Goal: Task Accomplishment & Management: Use online tool/utility

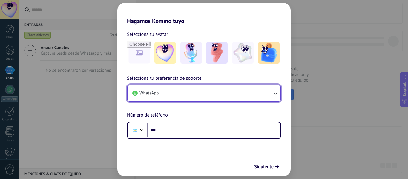
click at [197, 96] on button "WhatsApp" at bounding box center [204, 93] width 153 height 16
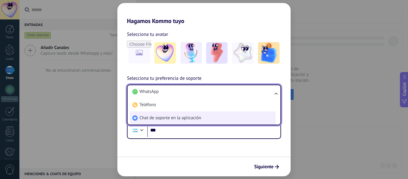
click at [182, 117] on span "Chat de soporte en la aplicación" at bounding box center [171, 118] width 62 height 6
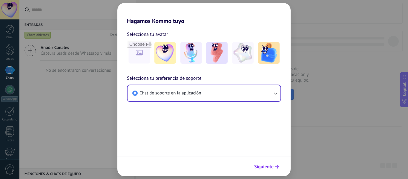
click at [271, 170] on button "Siguiente" at bounding box center [267, 167] width 30 height 10
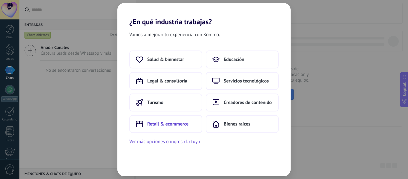
click at [163, 122] on span "Retail & ecommerce" at bounding box center [167, 124] width 41 height 6
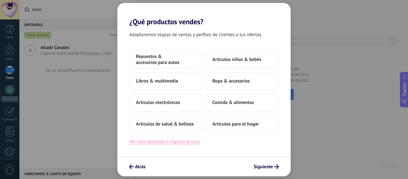
click at [187, 140] on button "Ver más opciones o ingresa la tuya" at bounding box center [164, 142] width 71 height 8
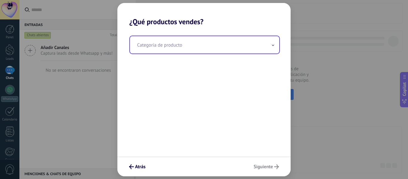
click at [193, 48] on input "text" at bounding box center [204, 44] width 149 height 17
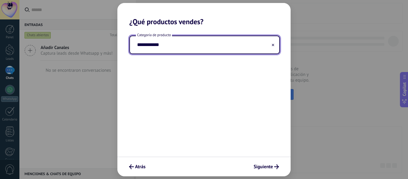
type input "**********"
click at [266, 165] on span "Siguiente" at bounding box center [263, 167] width 19 height 4
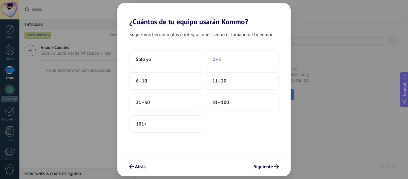
click at [216, 56] on button "2–5" at bounding box center [242, 60] width 73 height 18
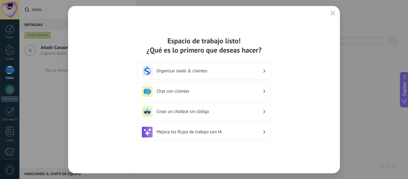
click at [198, 70] on h3 "Organizar leads & clientes" at bounding box center [210, 71] width 106 height 6
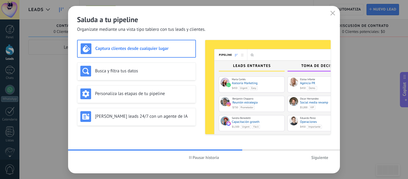
click at [138, 49] on h3 "Captura clientes desde cualquier lugar" at bounding box center [143, 49] width 97 height 6
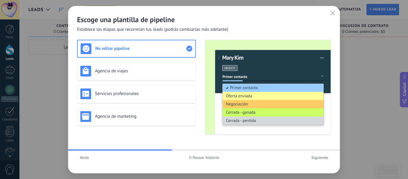
click at [81, 159] on span "Atrás" at bounding box center [84, 157] width 9 height 4
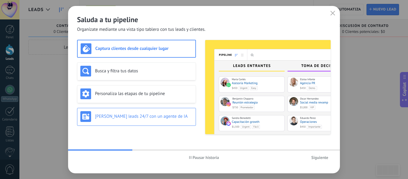
click at [133, 114] on h3 "[PERSON_NAME] leads 24/7 con un agente de IA" at bounding box center [144, 117] width 98 height 6
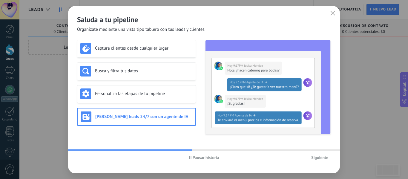
click at [313, 158] on span "Siguiente" at bounding box center [319, 157] width 17 height 4
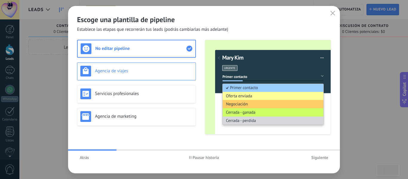
click at [143, 71] on h3 "Agencia de viajes" at bounding box center [144, 71] width 98 height 6
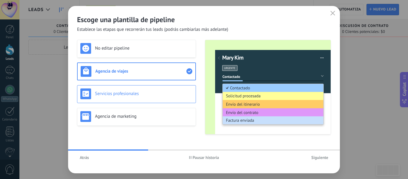
click at [143, 87] on div "Servicios profesionales" at bounding box center [136, 94] width 119 height 18
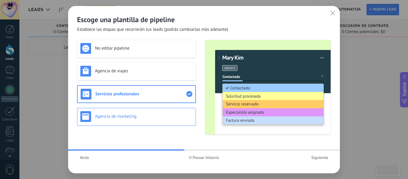
click at [137, 114] on h3 "Agencia de marketing" at bounding box center [144, 117] width 98 height 6
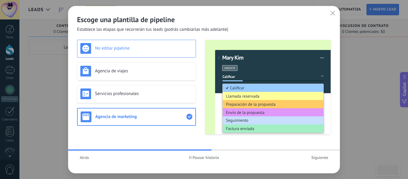
click at [133, 49] on h3 "No editar pipeline" at bounding box center [144, 48] width 98 height 6
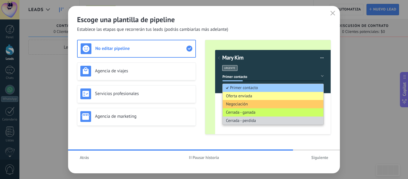
click at [85, 158] on span "Atrás" at bounding box center [84, 157] width 9 height 4
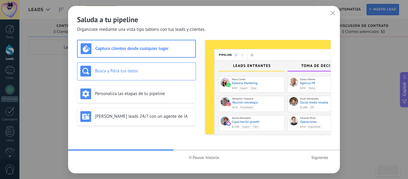
click at [154, 71] on h3 "Busca y filtra tus datos" at bounding box center [144, 71] width 98 height 6
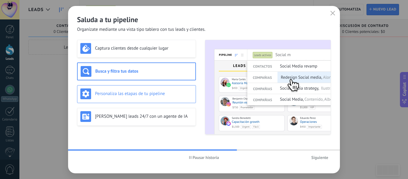
click at [137, 94] on h3 "Personaliza las etapas de tu pipeline" at bounding box center [144, 94] width 98 height 6
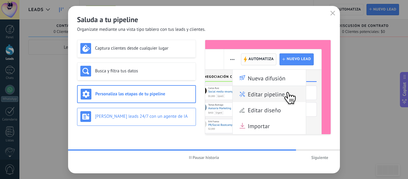
click at [127, 121] on div "[PERSON_NAME] leads 24/7 con un agente de IA" at bounding box center [136, 116] width 112 height 11
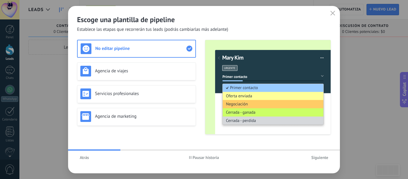
click at [314, 158] on span "Siguiente" at bounding box center [319, 157] width 17 height 4
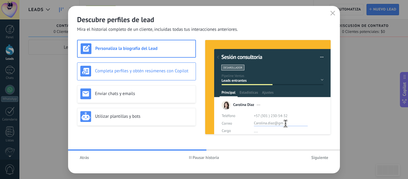
click at [155, 71] on h3 "Completa perfiles y obtén resúmenes con Copilot" at bounding box center [144, 71] width 98 height 6
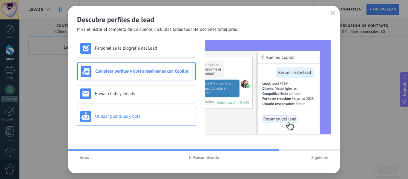
click at [153, 117] on h3 "Utilizar plantillas y bots" at bounding box center [144, 117] width 98 height 6
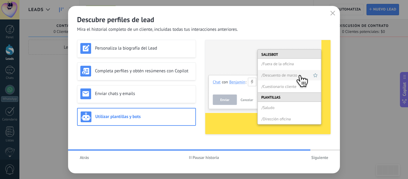
click at [208, 155] on span "Pausar historia" at bounding box center [206, 157] width 27 height 4
click at [138, 71] on h3 "Completa perfiles y obtén resúmenes con Copilot" at bounding box center [144, 71] width 98 height 6
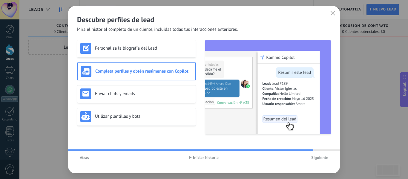
click at [320, 155] on span "Siguiente" at bounding box center [319, 157] width 17 height 4
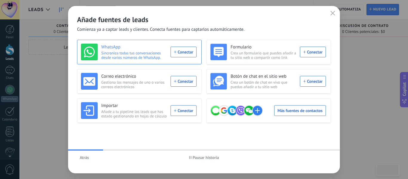
click at [184, 54] on div "WhatsApp Sincroniza todas tus conversaciones desde varios números de WhatsApp. …" at bounding box center [139, 52] width 116 height 17
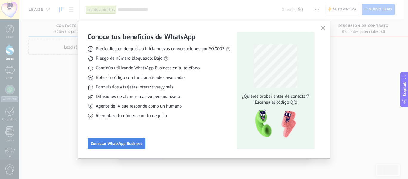
click at [121, 143] on span "Conectar WhatsApp Business" at bounding box center [116, 143] width 51 height 4
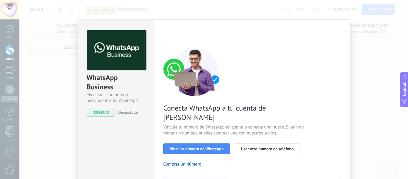
click at [61, 55] on div "WhatsApp Business Más leads con potentes herramientas de WhatsApp instalado Des…" at bounding box center [213, 89] width 389 height 179
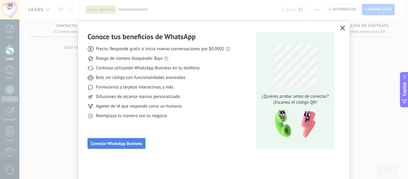
click at [126, 142] on span "Conectar WhatsApp Business" at bounding box center [116, 143] width 51 height 4
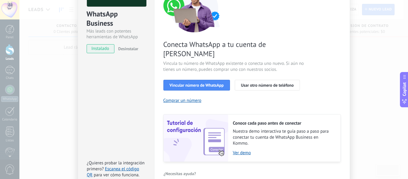
scroll to position [70, 0]
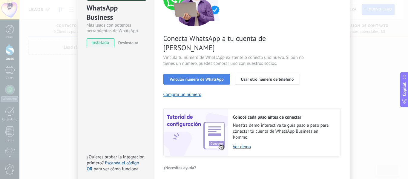
click at [195, 77] on span "Vincular número de WhatsApp" at bounding box center [197, 79] width 54 height 4
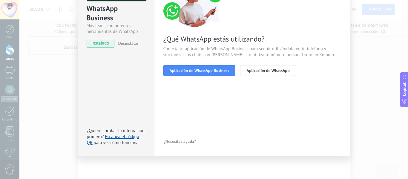
scroll to position [69, 0]
click at [195, 71] on span "Aplicación de WhatsApp Business" at bounding box center [200, 70] width 60 height 4
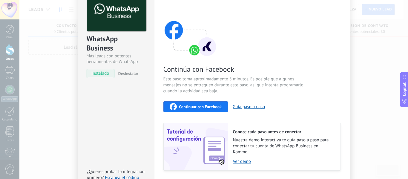
scroll to position [39, 0]
click at [200, 108] on span "Continuar con Facebook" at bounding box center [200, 107] width 43 height 4
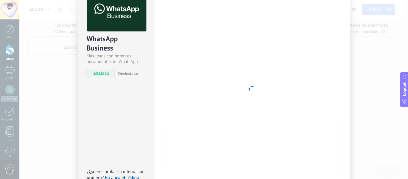
scroll to position [0, 0]
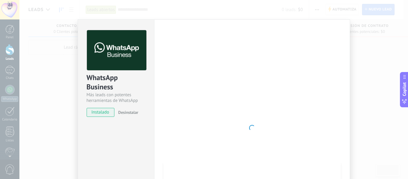
click at [352, 91] on div "WhatsApp Business Más leads con potentes herramientas de WhatsApp instalado Des…" at bounding box center [213, 89] width 389 height 179
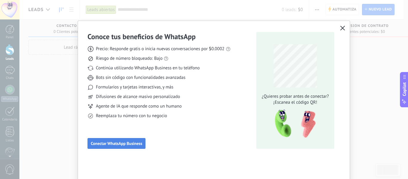
click at [129, 141] on span "Conectar WhatsApp Business" at bounding box center [116, 143] width 51 height 4
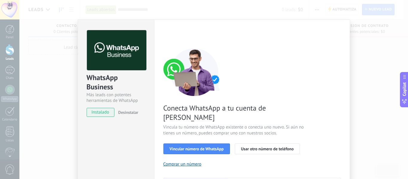
click at [364, 70] on div "WhatsApp Business Más leads con potentes herramientas de WhatsApp instalado Des…" at bounding box center [213, 89] width 389 height 179
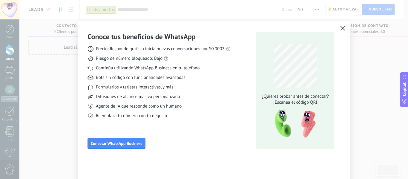
click at [344, 27] on button "button" at bounding box center [343, 28] width 8 height 8
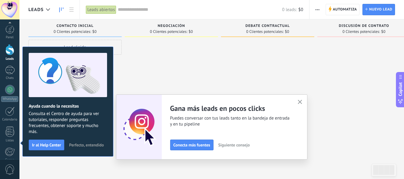
scroll to position [70, 0]
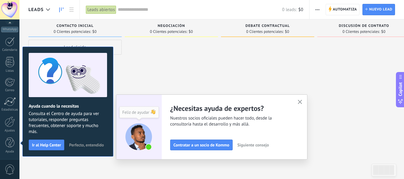
click at [302, 102] on use "button" at bounding box center [300, 102] width 4 height 4
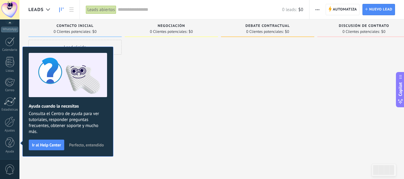
click at [88, 144] on span "Perfecto, entendido" at bounding box center [86, 145] width 35 height 4
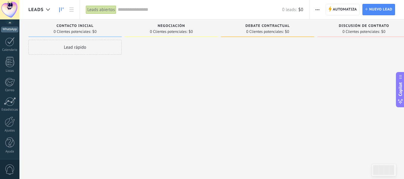
click at [10, 29] on div "WhatsApp" at bounding box center [9, 30] width 17 height 6
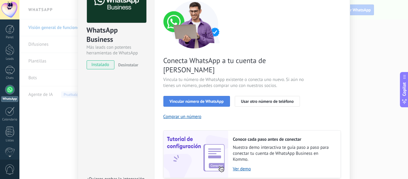
scroll to position [43, 0]
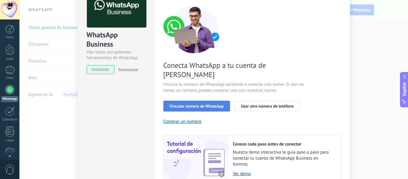
click at [197, 104] on span "Vincular número de WhatsApp" at bounding box center [197, 106] width 54 height 4
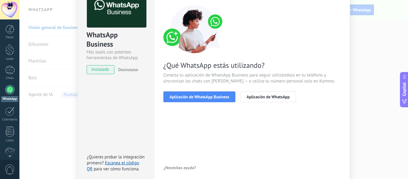
click at [197, 95] on span "Aplicación de WhatsApp Business" at bounding box center [200, 97] width 60 height 4
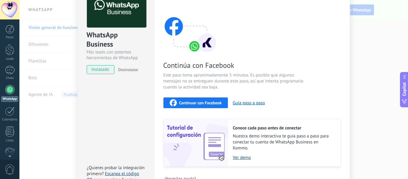
click at [197, 102] on span "Continuar con Facebook" at bounding box center [200, 103] width 43 height 4
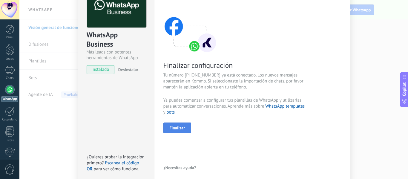
click at [180, 133] on button "Finalizar" at bounding box center [178, 128] width 28 height 11
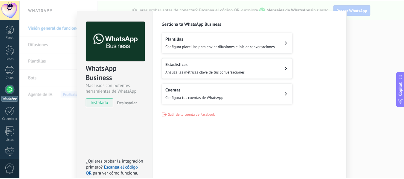
scroll to position [0, 0]
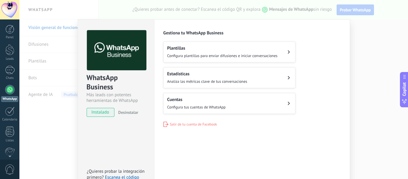
click at [359, 59] on div "WhatsApp Business Más leads con potentes herramientas de WhatsApp instalado Des…" at bounding box center [213, 89] width 389 height 179
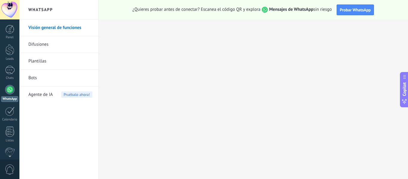
click at [44, 96] on span "Agente de IA" at bounding box center [40, 94] width 25 height 17
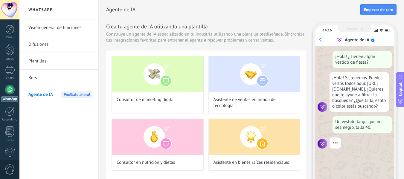
click at [39, 57] on link "Plantillas" at bounding box center [60, 61] width 64 height 17
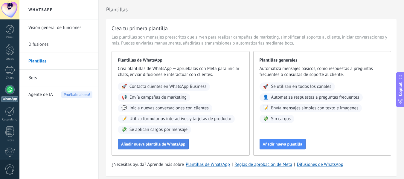
click at [162, 140] on button "Añadir nueva plantilla de WhatsApp" at bounding box center [153, 144] width 71 height 11
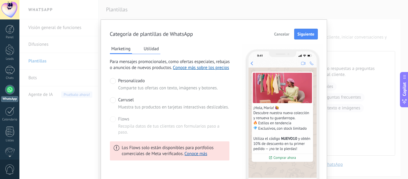
click at [150, 50] on button "Utilidad" at bounding box center [151, 48] width 18 height 9
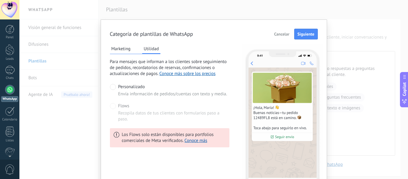
click at [121, 51] on button "Marketing" at bounding box center [121, 48] width 22 height 9
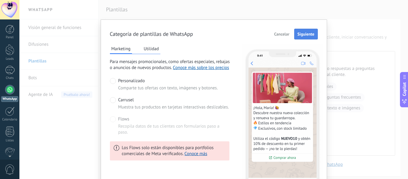
click at [301, 32] on span "Siguiente" at bounding box center [306, 34] width 17 height 4
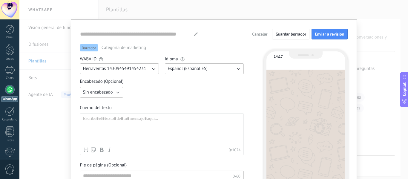
type input "**********"
click at [116, 93] on icon "button" at bounding box center [118, 92] width 6 height 6
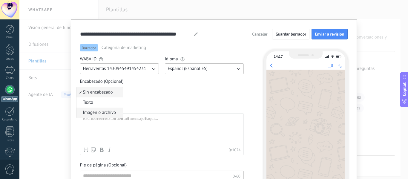
click at [98, 111] on span "Imagen o archivo" at bounding box center [99, 113] width 33 height 6
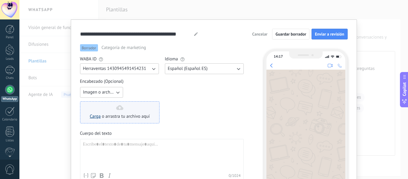
click at [95, 116] on link "Carga" at bounding box center [95, 117] width 11 height 6
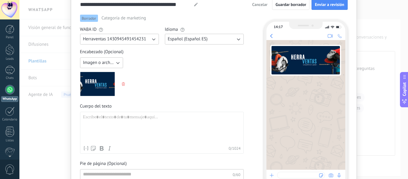
scroll to position [30, 0]
click at [256, 3] on span "Cancelar" at bounding box center [259, 4] width 15 height 4
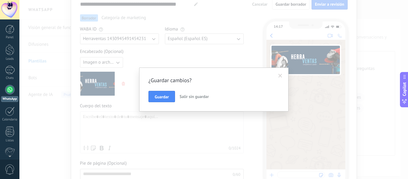
click at [189, 98] on span "Salir sin guardar" at bounding box center [194, 96] width 29 height 5
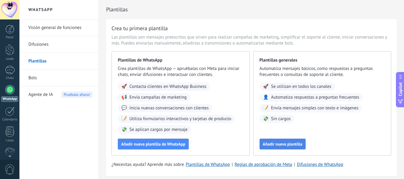
click at [286, 145] on span "Añadir nueva plantilla" at bounding box center [282, 144] width 39 height 4
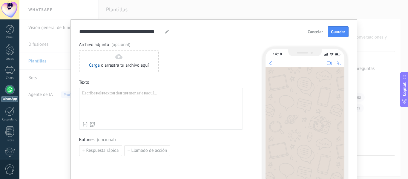
click at [314, 30] on span "Cancelar" at bounding box center [315, 32] width 15 height 4
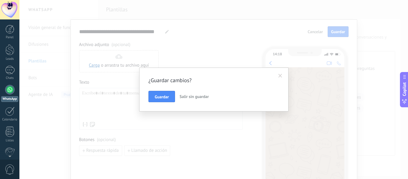
click at [194, 100] on button "Salir sin guardar" at bounding box center [194, 96] width 34 height 11
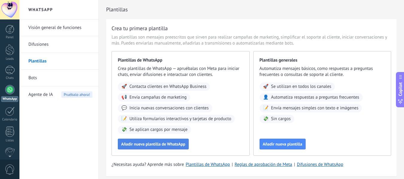
click at [147, 144] on span "Añadir nueva plantilla de WhatsApp" at bounding box center [153, 144] width 64 height 4
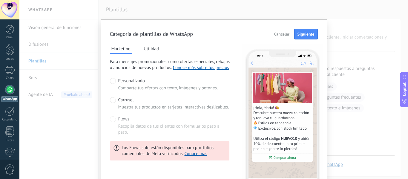
click at [119, 100] on span "Carrusel" at bounding box center [126, 100] width 16 height 6
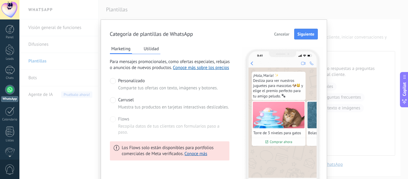
click at [115, 120] on label "Flows Recopila datos de tus clientes con formularios paso a paso." at bounding box center [170, 125] width 120 height 19
click at [124, 82] on span "Personalizado" at bounding box center [131, 81] width 27 height 6
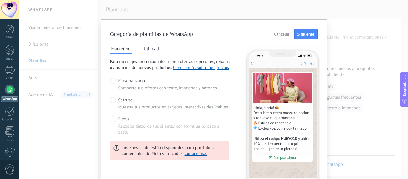
click at [155, 49] on button "Utilidad" at bounding box center [151, 48] width 18 height 9
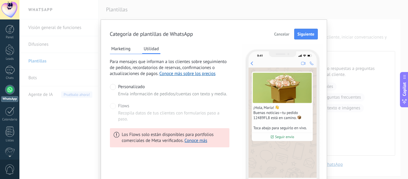
click at [120, 50] on button "Marketing" at bounding box center [121, 48] width 22 height 9
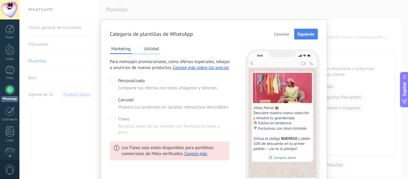
click at [311, 38] on button "Siguiente" at bounding box center [306, 34] width 24 height 11
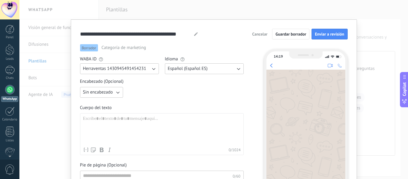
click at [110, 122] on div at bounding box center [162, 130] width 158 height 28
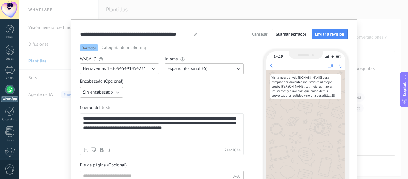
scroll to position [22, 0]
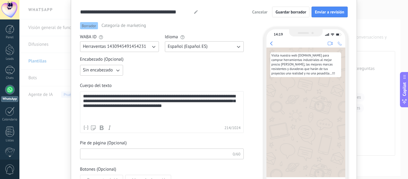
click at [127, 155] on input at bounding box center [156, 154] width 152 height 10
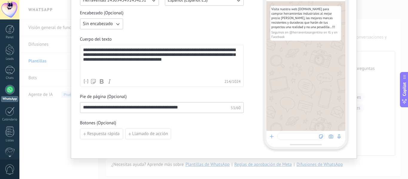
scroll to position [72, 0]
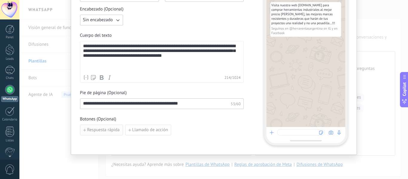
type input "**********"
click at [97, 128] on span "Respuesta rápida" at bounding box center [103, 130] width 33 height 4
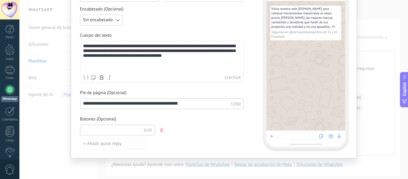
click at [97, 128] on input at bounding box center [112, 130] width 64 height 10
type input "*"
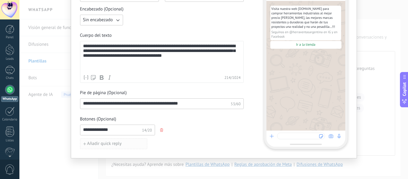
type input "**********"
click at [107, 143] on span "Añadir quick reply" at bounding box center [104, 144] width 35 height 4
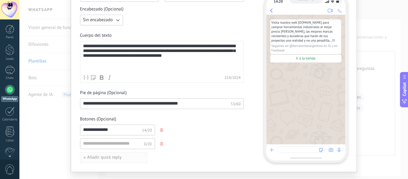
click button "Añadir quick reply" at bounding box center [113, 157] width 67 height 11
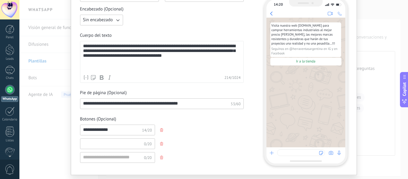
click at [107, 143] on input at bounding box center [112, 144] width 64 height 10
type input "**********"
click at [162, 158] on use "button" at bounding box center [161, 158] width 3 height 4
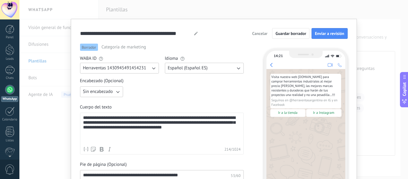
scroll to position [0, 0]
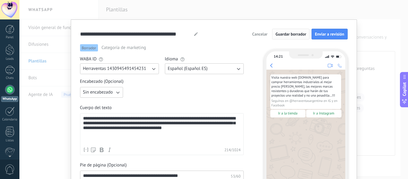
click at [280, 34] on span "Guardar borrador" at bounding box center [291, 34] width 31 height 4
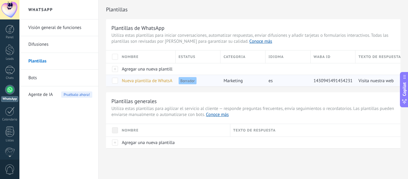
click at [148, 79] on span "Nueva plantilla de WhatsApp ([DATE] 14:19)" at bounding box center [164, 81] width 84 height 6
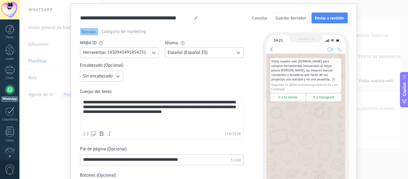
scroll to position [16, 0]
click at [135, 34] on span "Categoría de marketing" at bounding box center [124, 32] width 45 height 6
click at [136, 32] on span "Categoría de marketing" at bounding box center [124, 32] width 45 height 6
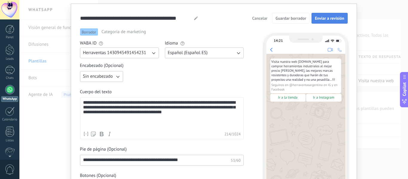
click at [331, 19] on span "Enviar a revisión" at bounding box center [329, 18] width 29 height 4
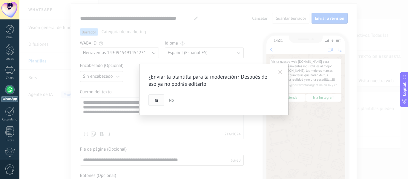
click at [155, 100] on button "Si" at bounding box center [157, 99] width 16 height 11
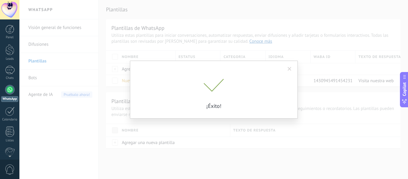
scroll to position [0, 0]
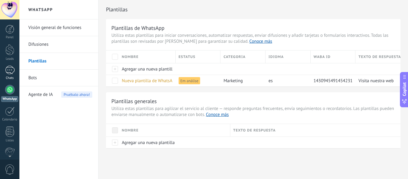
click at [12, 74] on link "Chats" at bounding box center [9, 73] width 19 height 14
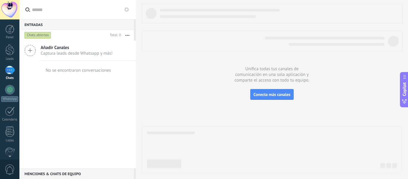
click at [50, 54] on span "Captura leads desde Whatsapp y más!" at bounding box center [77, 54] width 72 height 6
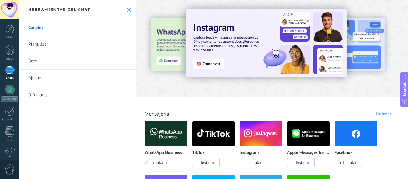
click at [166, 129] on img at bounding box center [166, 133] width 42 height 29
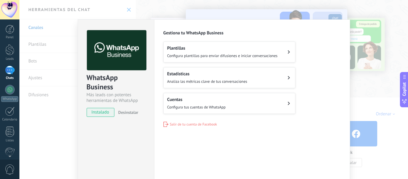
click at [265, 104] on button "Cuentas Configura tus cuentas de WhatsApp" at bounding box center [230, 103] width 132 height 21
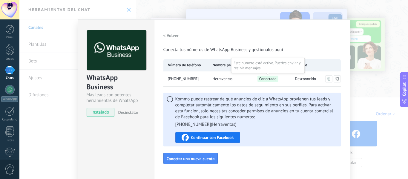
click at [266, 79] on span "Conectado" at bounding box center [268, 79] width 21 height 6
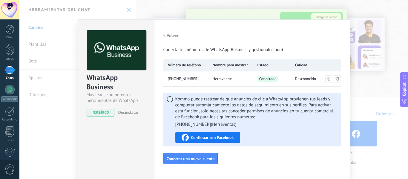
click at [215, 138] on span "Continuar con Facebook" at bounding box center [212, 137] width 43 height 4
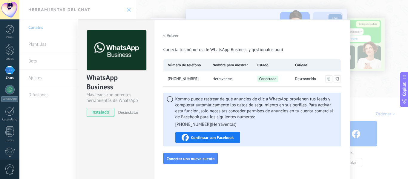
click at [172, 37] on h2 "< Volver" at bounding box center [172, 36] width 16 height 6
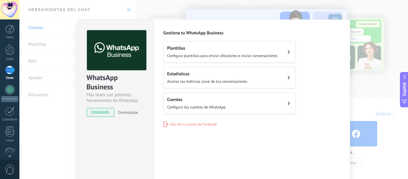
click at [203, 79] on span "Analiza las métricas clave de tus conversaciones" at bounding box center [207, 81] width 80 height 5
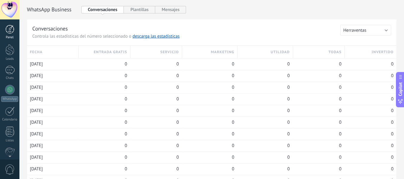
click at [11, 33] on div at bounding box center [9, 29] width 9 height 9
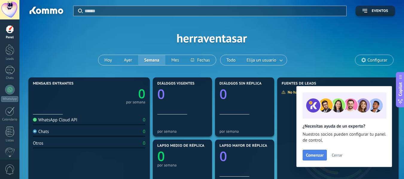
click at [314, 156] on span "Comenzar" at bounding box center [315, 155] width 18 height 4
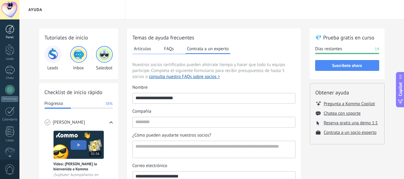
click at [12, 31] on div at bounding box center [9, 29] width 9 height 9
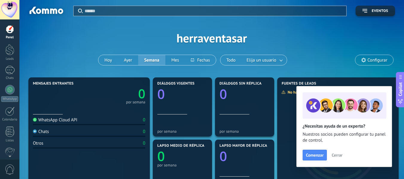
click at [341, 154] on span "Cerrar" at bounding box center [337, 155] width 11 height 4
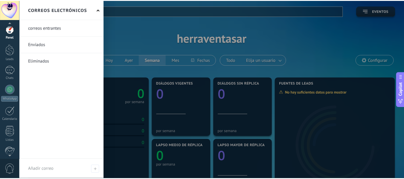
scroll to position [70, 0]
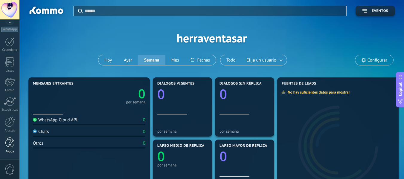
click at [10, 143] on div at bounding box center [9, 143] width 9 height 10
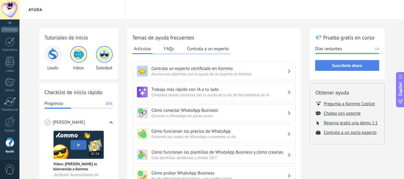
click at [347, 65] on span "Suscríbete ahora" at bounding box center [347, 65] width 30 height 4
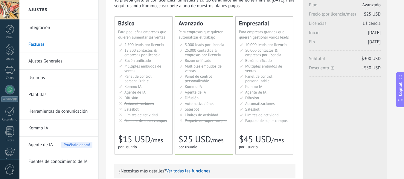
scroll to position [35, 0]
click at [152, 66] on span "Múltiples embudos de ventas" at bounding box center [142, 68] width 37 height 10
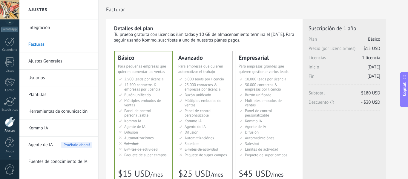
scroll to position [0, 0]
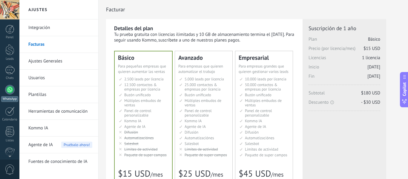
click at [10, 94] on link "WhatsApp" at bounding box center [9, 93] width 19 height 17
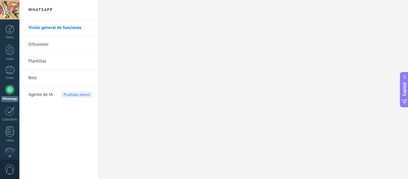
click at [40, 43] on link "Difusiones" at bounding box center [60, 44] width 64 height 17
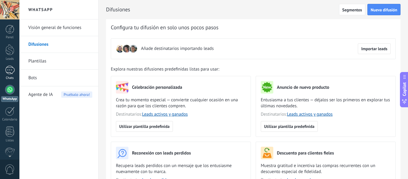
click at [10, 68] on div at bounding box center [10, 70] width 10 height 9
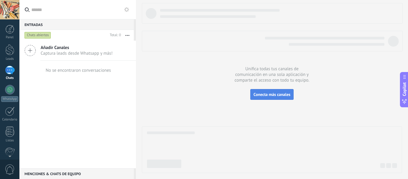
click at [272, 95] on span "Conecta más canales" at bounding box center [272, 94] width 37 height 5
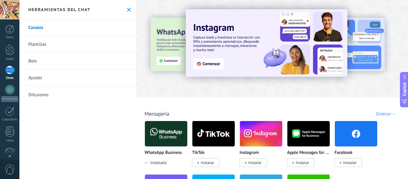
click at [50, 59] on link "Bots" at bounding box center [77, 61] width 117 height 17
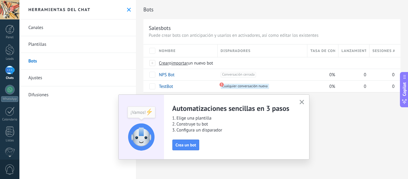
click at [10, 67] on div at bounding box center [10, 70] width 10 height 9
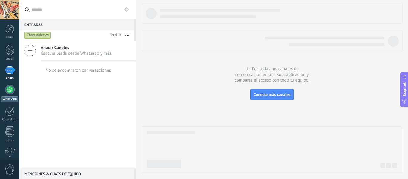
click at [9, 91] on div at bounding box center [10, 90] width 10 height 10
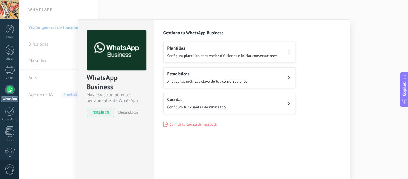
click at [232, 51] on div "Plantillas Configura plantillas para enviar difusiones e iniciar conversaciones" at bounding box center [222, 51] width 111 height 13
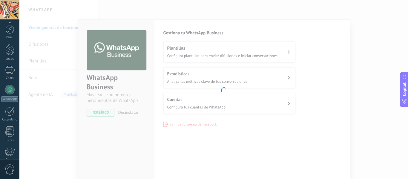
scroll to position [70, 0]
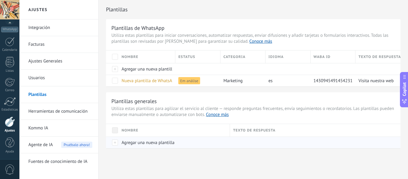
click at [153, 142] on span "Agregar una nueva plantilla" at bounding box center [148, 143] width 53 height 6
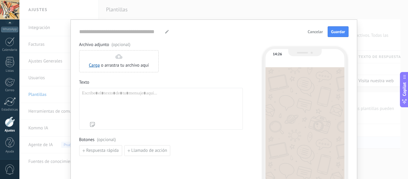
type input "**********"
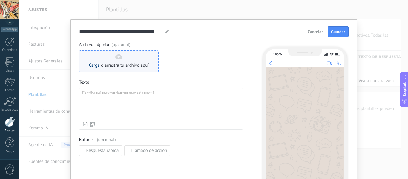
click at [96, 66] on link "Carga" at bounding box center [94, 65] width 11 height 6
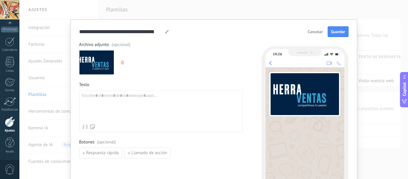
click at [129, 107] on div at bounding box center [161, 107] width 158 height 28
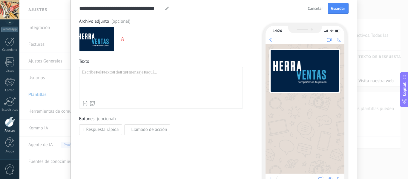
scroll to position [23, 0]
click at [153, 131] on span "Llamado de acción" at bounding box center [150, 130] width 36 height 4
click at [112, 131] on input at bounding box center [112, 130] width 64 height 10
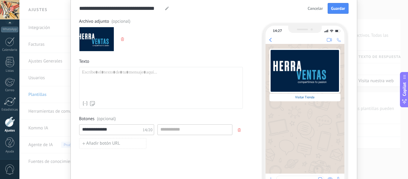
type input "**********"
type input "*"
type input "**********"
click at [122, 144] on button "Añadir botón URL" at bounding box center [112, 143] width 67 height 11
click at [122, 144] on input at bounding box center [112, 143] width 64 height 10
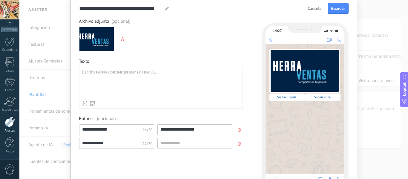
type input "**********"
click at [175, 141] on input at bounding box center [195, 143] width 74 height 10
paste input "**********"
type input "**********"
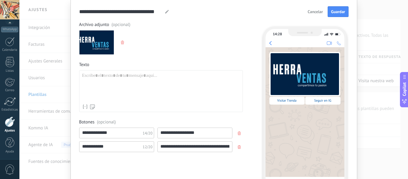
scroll to position [20, 0]
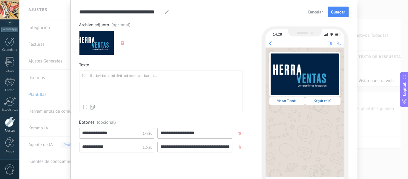
click at [120, 88] on div at bounding box center [161, 87] width 158 height 28
click at [167, 12] on icon at bounding box center [167, 12] width 4 height 4
drag, startPoint x: 99, startPoint y: 11, endPoint x: 207, endPoint y: 36, distance: 111.4
click at [207, 36] on form "**********" at bounding box center [214, 101] width 270 height 189
type input "**********"
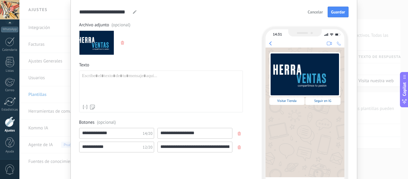
click at [127, 84] on div at bounding box center [161, 87] width 158 height 28
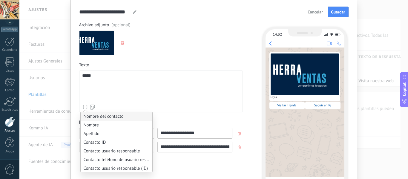
click at [90, 119] on li "Nombre del contacto" at bounding box center [117, 116] width 72 height 9
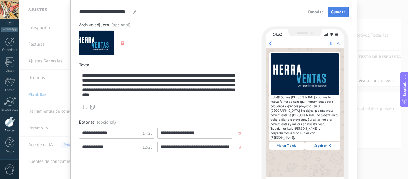
click at [336, 13] on span "Guardar" at bounding box center [338, 12] width 14 height 4
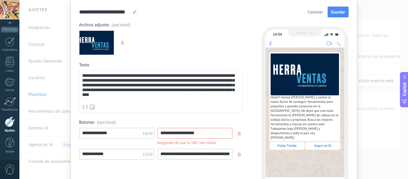
drag, startPoint x: 172, startPoint y: 155, endPoint x: 162, endPoint y: 153, distance: 10.3
click at [162, 153] on input "**********" at bounding box center [195, 154] width 74 height 10
drag, startPoint x: 174, startPoint y: 155, endPoint x: 156, endPoint y: 155, distance: 18.2
click at [156, 155] on div "**********" at bounding box center [161, 154] width 164 height 11
click at [161, 132] on input "**********" at bounding box center [195, 133] width 74 height 10
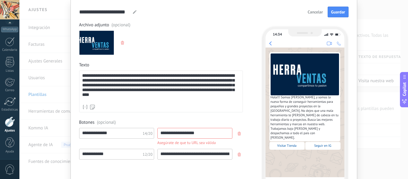
paste input "********"
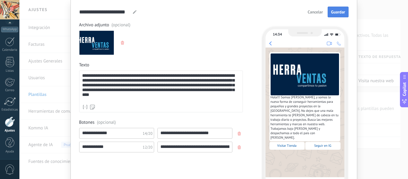
type input "**********"
click at [339, 12] on span "Guardar" at bounding box center [338, 12] width 14 height 4
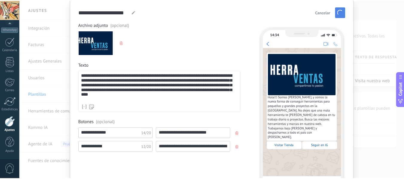
scroll to position [0, 0]
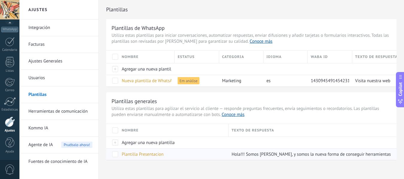
click at [117, 155] on span at bounding box center [115, 154] width 6 height 6
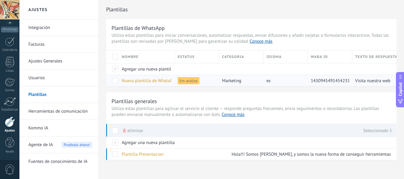
click at [116, 82] on span at bounding box center [115, 81] width 6 height 6
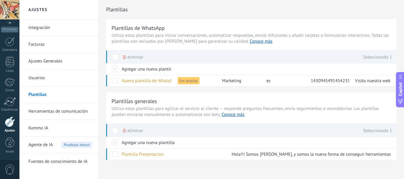
click at [43, 77] on link "Usuarios" at bounding box center [60, 78] width 64 height 17
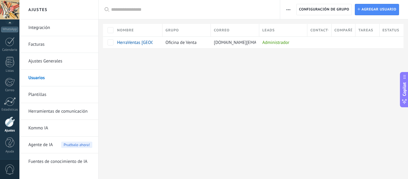
click at [40, 60] on link "Ajustes Generales" at bounding box center [60, 61] width 64 height 17
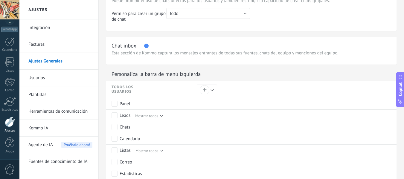
scroll to position [233, 0]
click at [43, 42] on link "Facturas" at bounding box center [60, 44] width 64 height 17
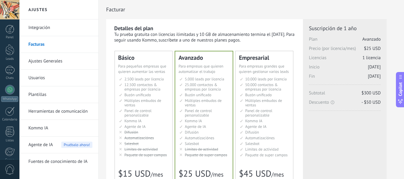
click at [44, 24] on link "Integración" at bounding box center [60, 27] width 64 height 17
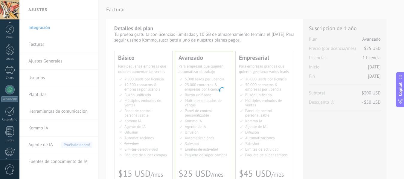
scroll to position [70, 0]
